Goal: Navigation & Orientation: Find specific page/section

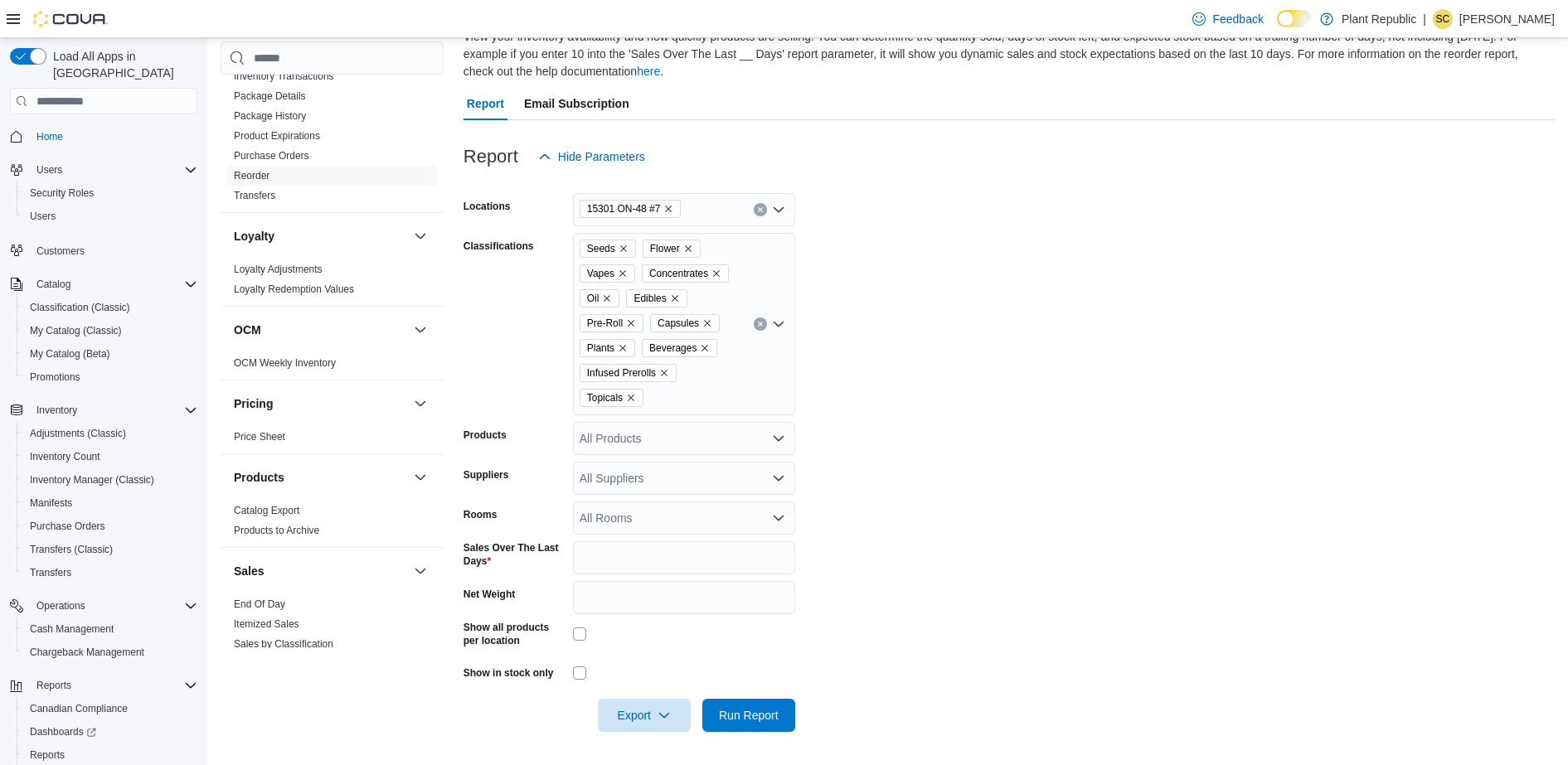
scroll to position [1217, 0]
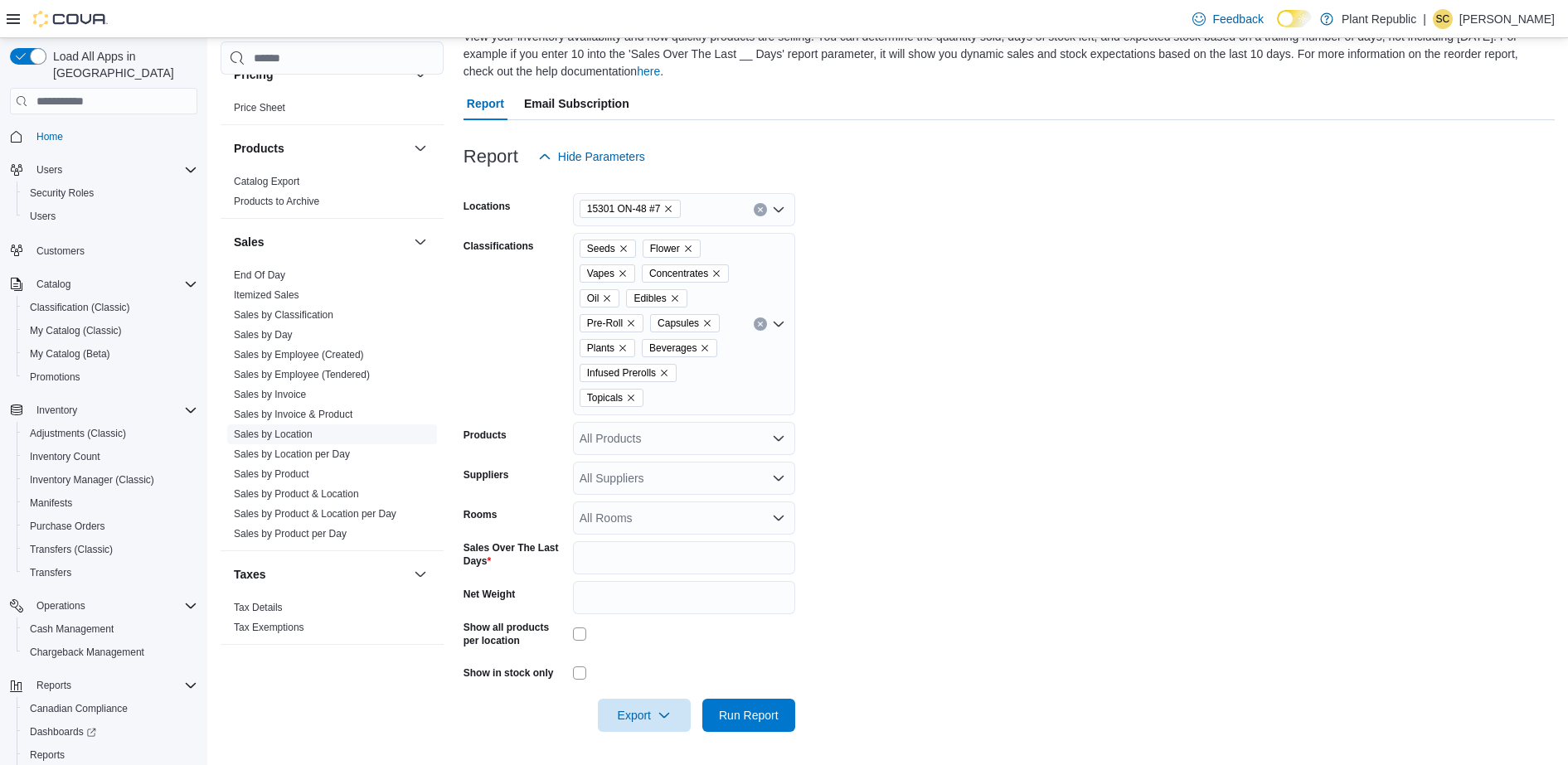
click at [299, 428] on link "Sales by Location" at bounding box center [273, 434] width 79 height 11
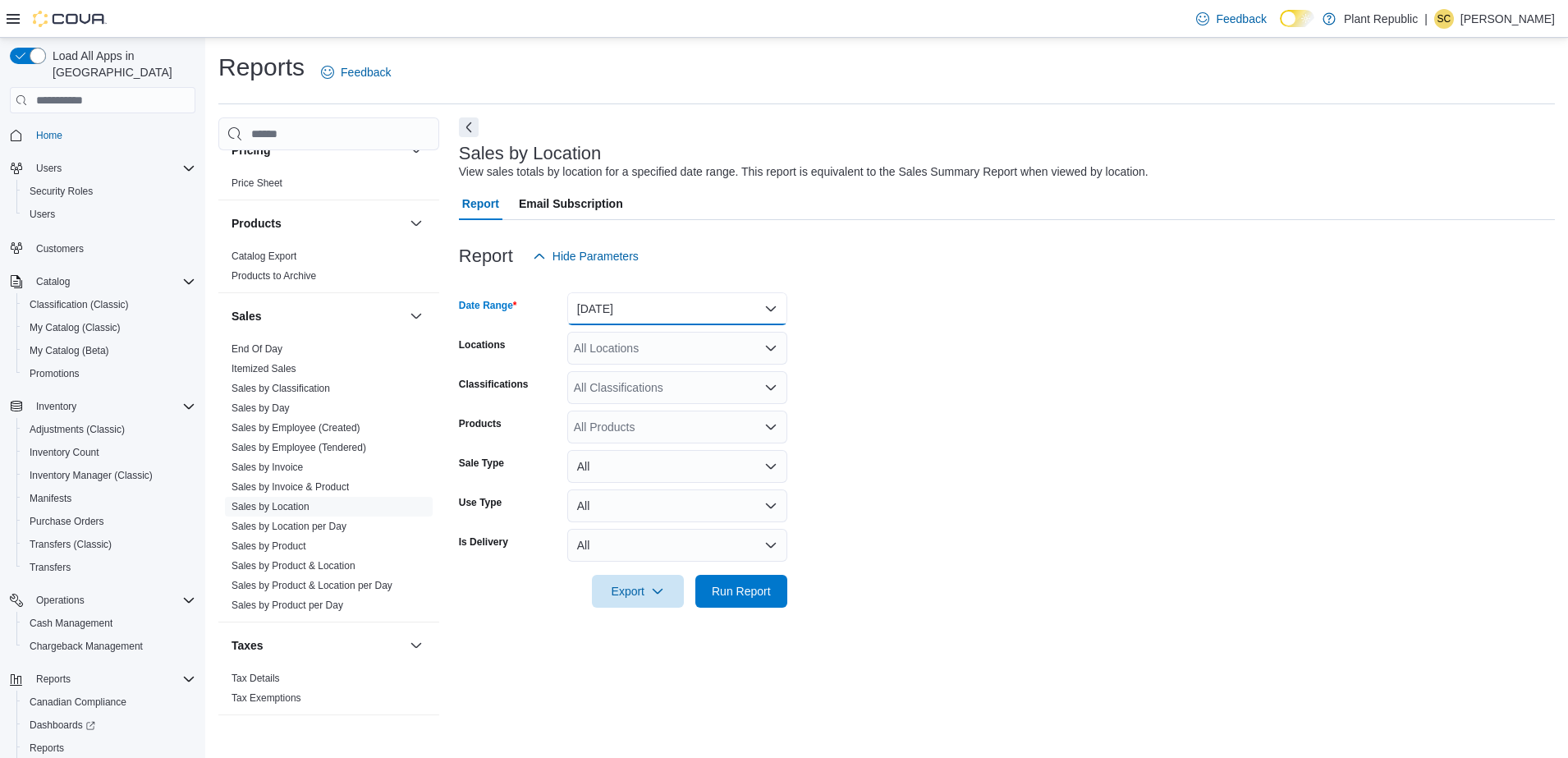
click at [642, 309] on button "[DATE]" at bounding box center [677, 308] width 220 height 33
click at [638, 362] on button "[DATE]" at bounding box center [677, 374] width 220 height 33
click at [753, 580] on span "Run Report" at bounding box center [741, 590] width 73 height 33
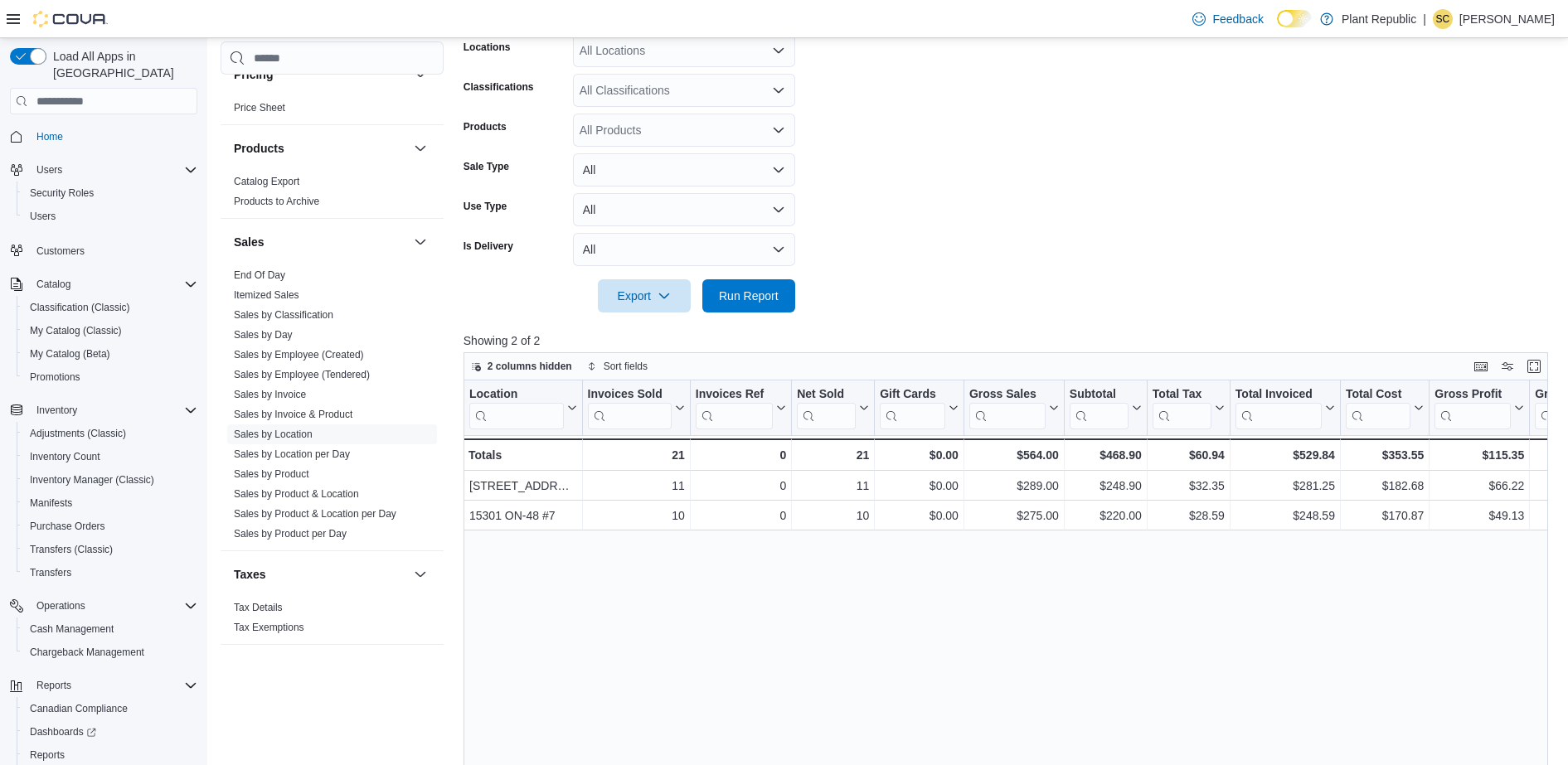
scroll to position [311, 0]
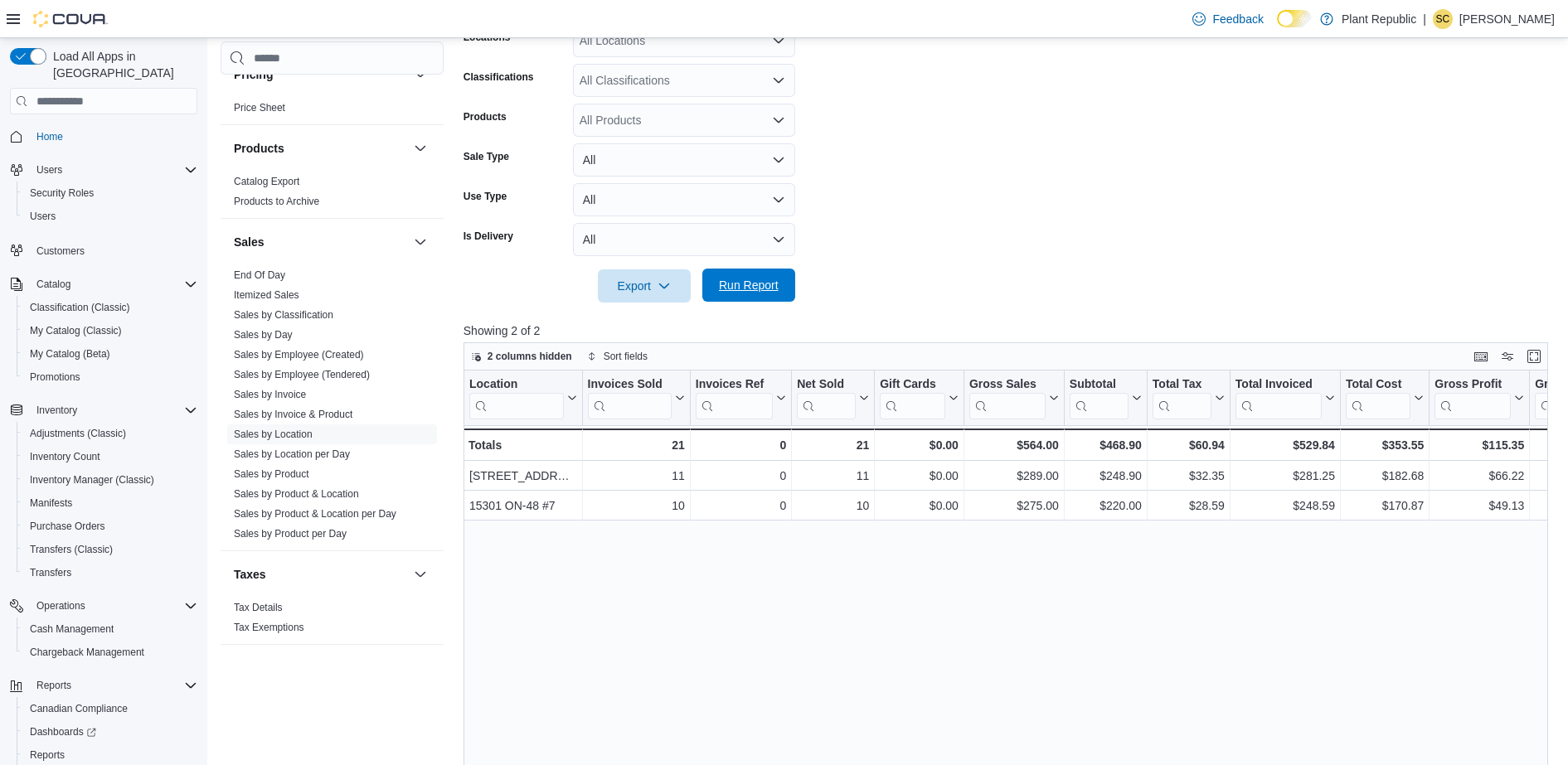
click at [761, 278] on span "Run Report" at bounding box center [749, 285] width 60 height 17
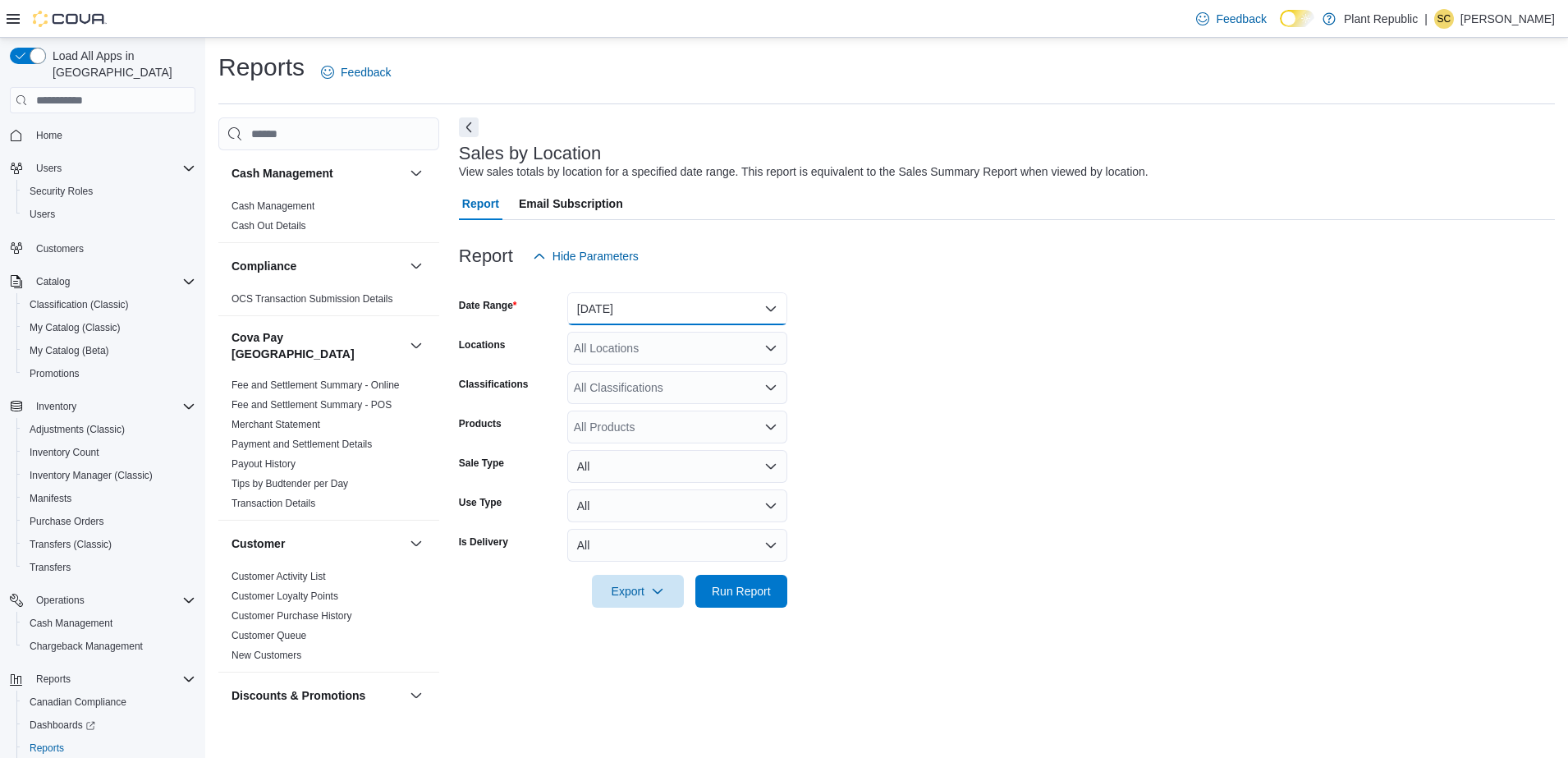
click at [671, 305] on button "[DATE]" at bounding box center [677, 308] width 220 height 33
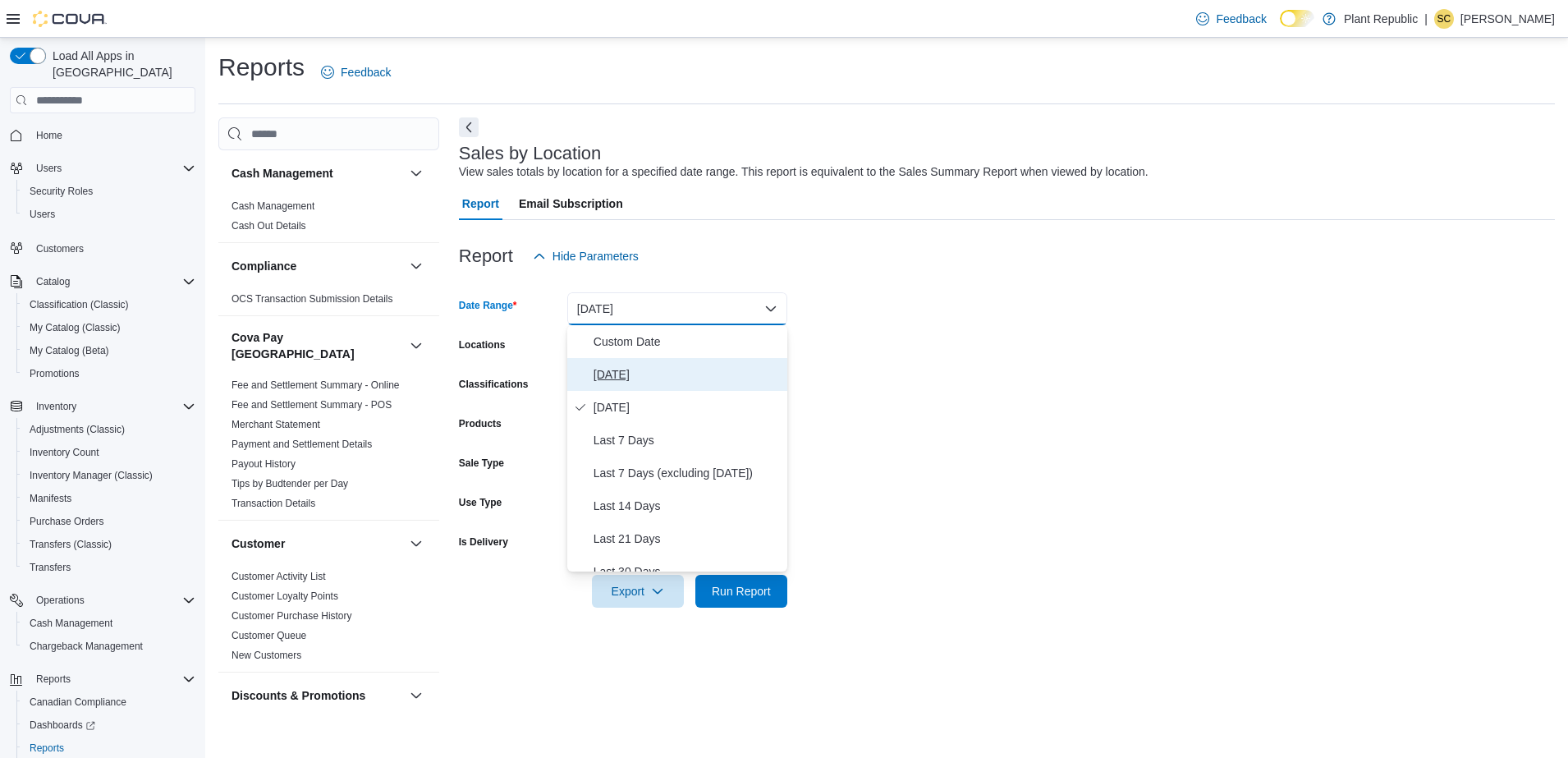
click at [647, 370] on span "[DATE]" at bounding box center [686, 374] width 187 height 20
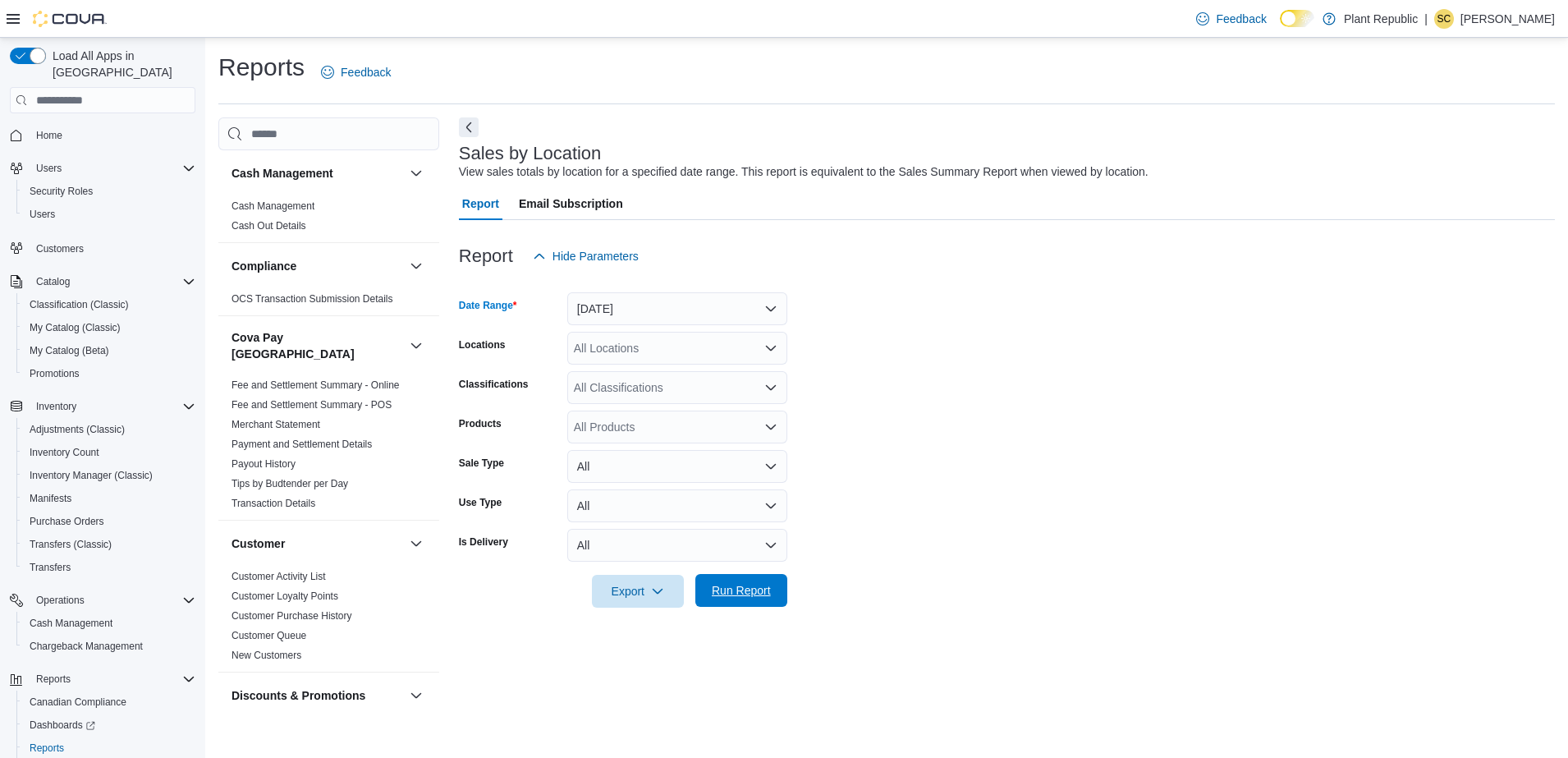
click at [767, 596] on span "Run Report" at bounding box center [742, 591] width 60 height 17
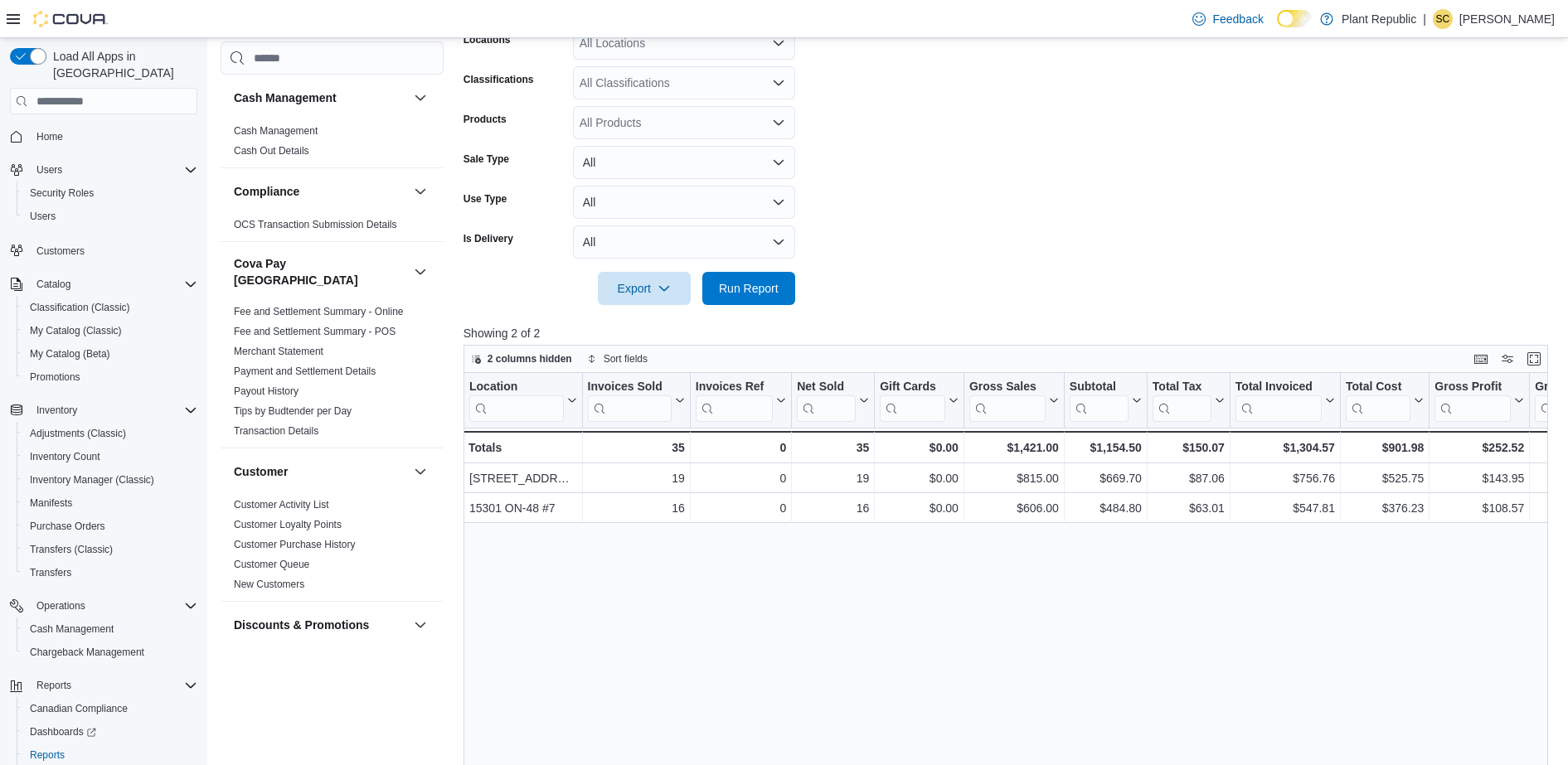
scroll to position [311, 0]
click at [88, 622] on span "Cash Management" at bounding box center [71, 629] width 84 height 13
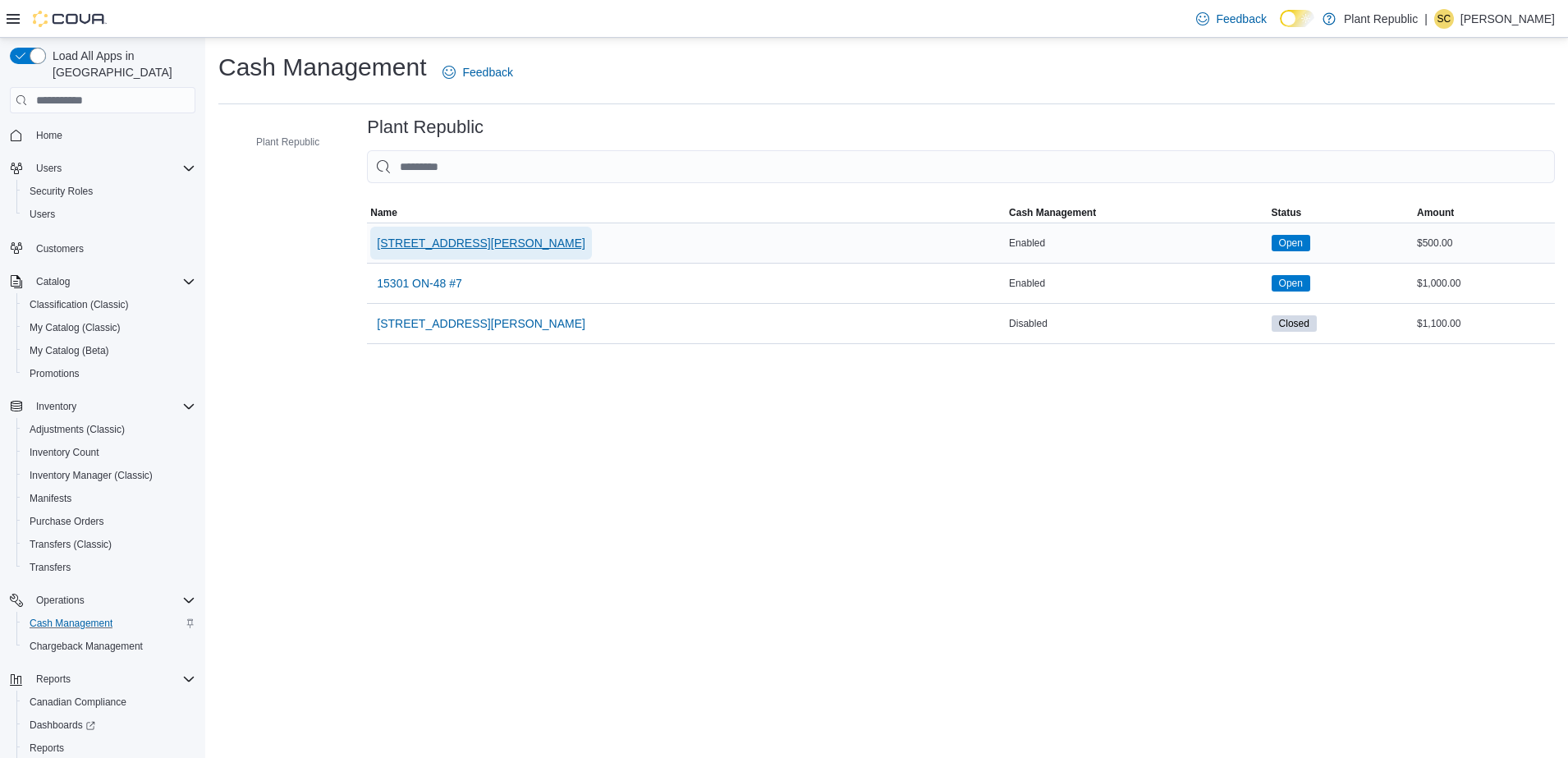
click at [417, 238] on span "[STREET_ADDRESS][PERSON_NAME]" at bounding box center [481, 244] width 208 height 17
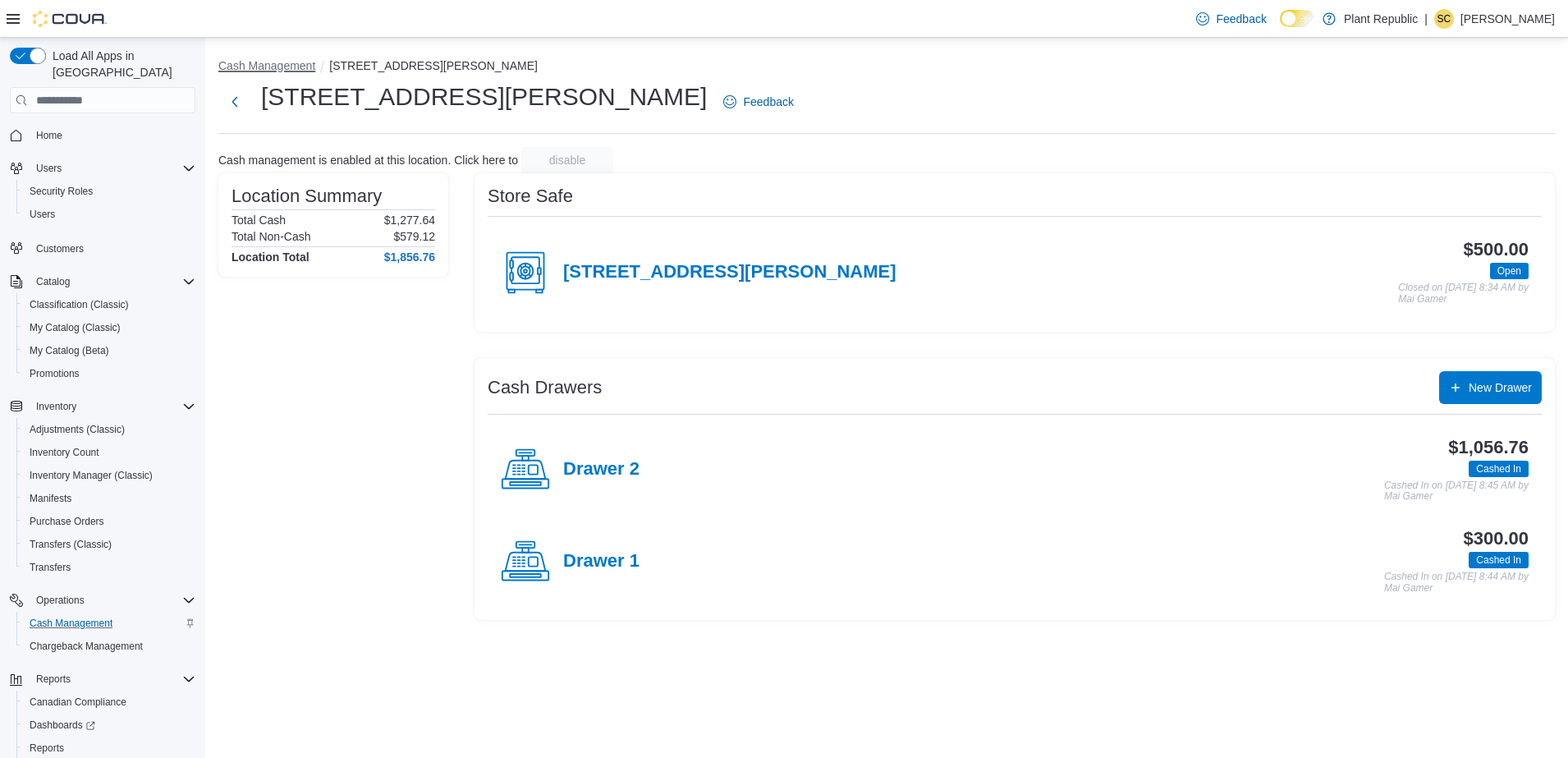
click at [251, 63] on button "Cash Management" at bounding box center [267, 66] width 97 height 13
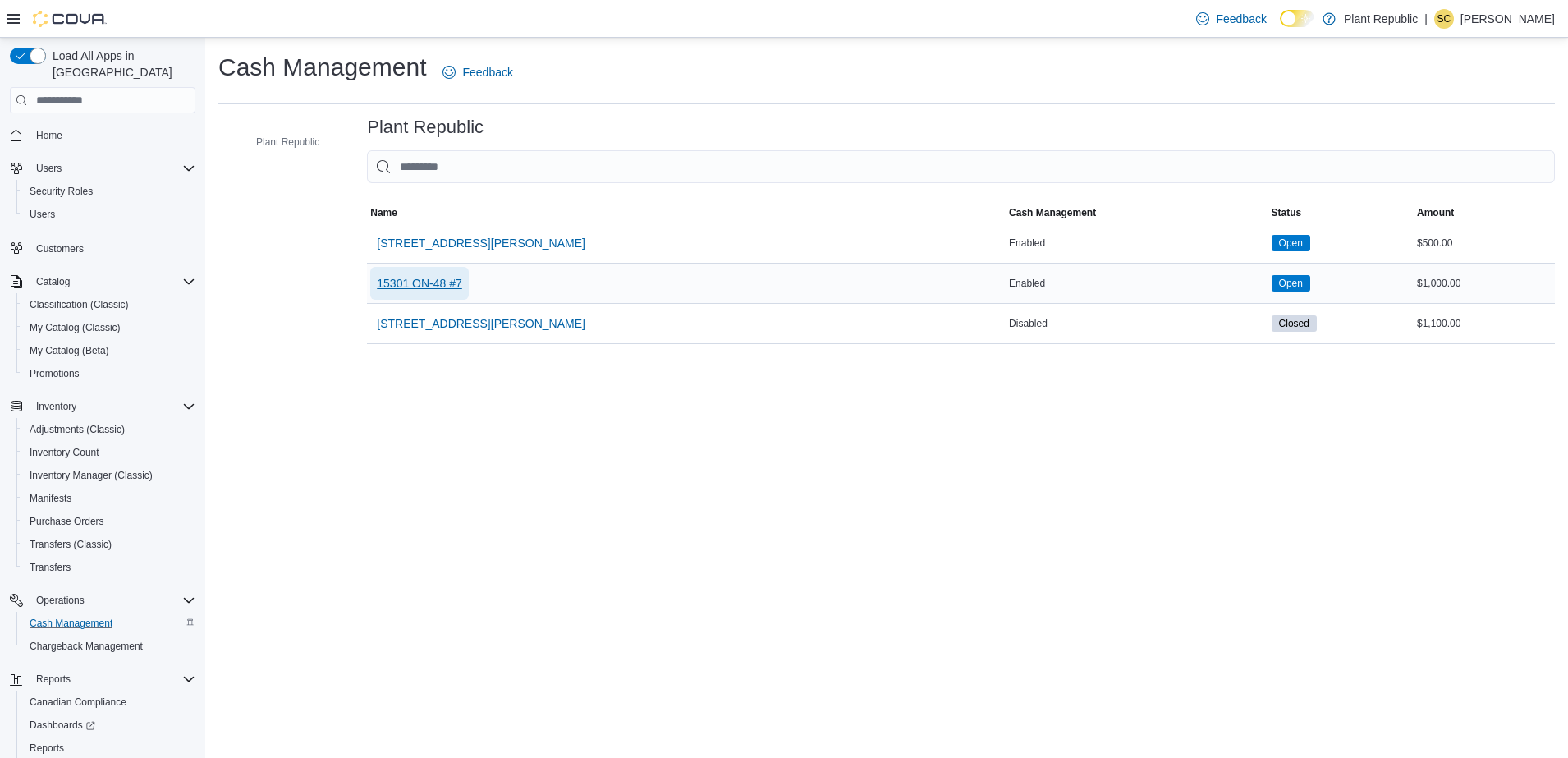
click at [424, 282] on span "15301 ON-48 #7" at bounding box center [419, 284] width 86 height 17
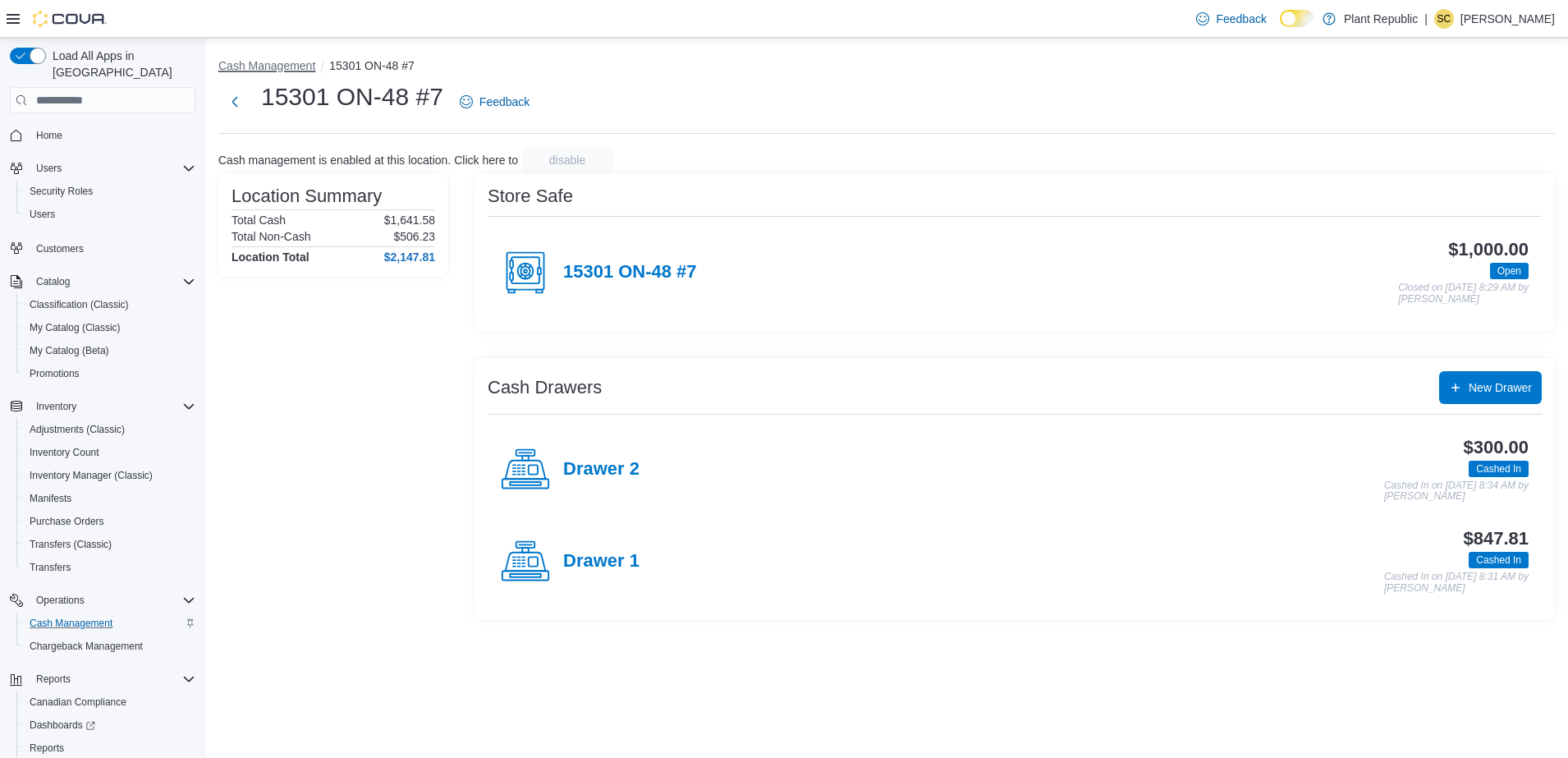
click at [284, 68] on button "Cash Management" at bounding box center [267, 66] width 97 height 13
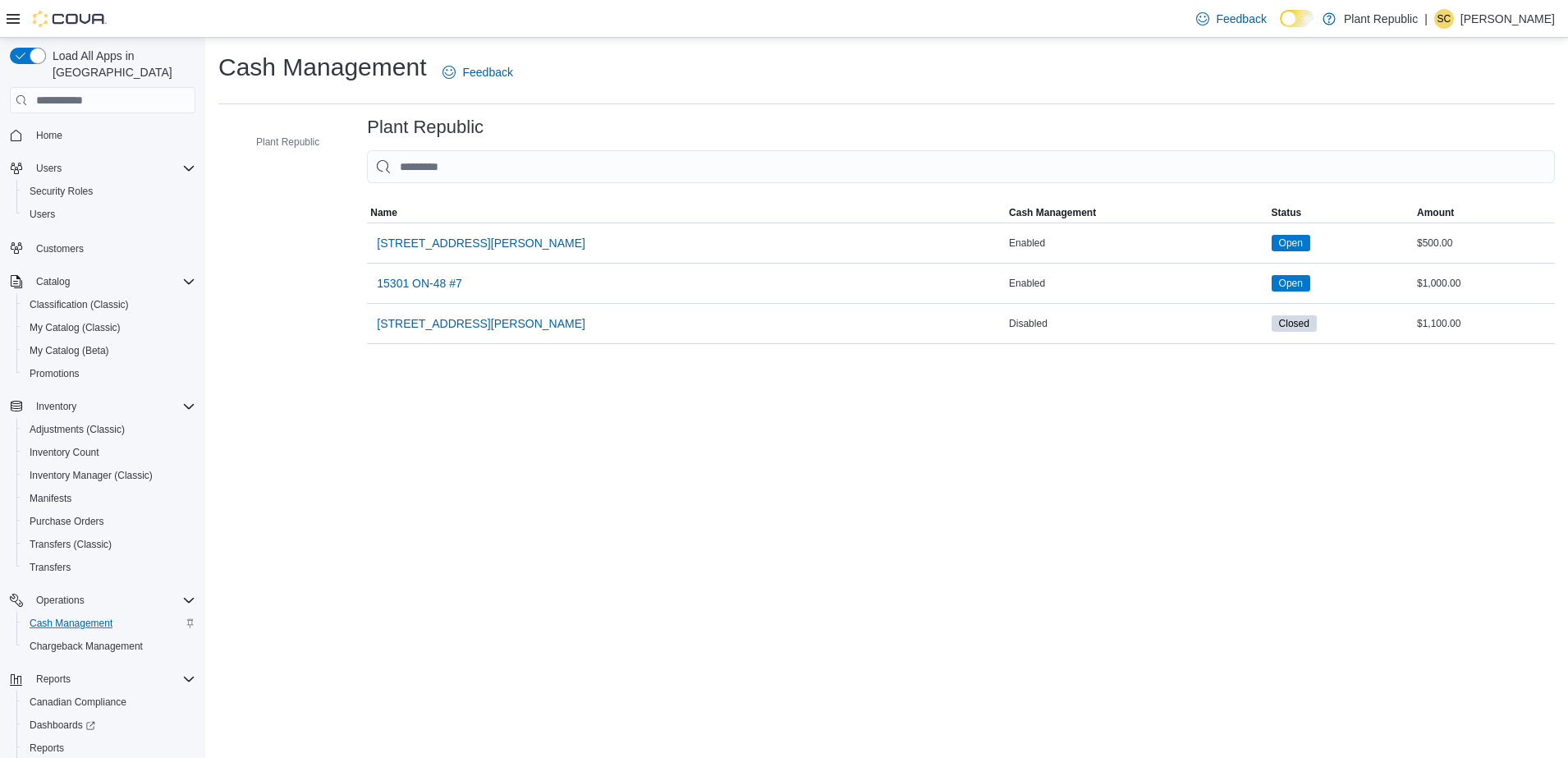
click at [48, 125] on span "Home" at bounding box center [113, 135] width 166 height 20
